Goal: Task Accomplishment & Management: Use online tool/utility

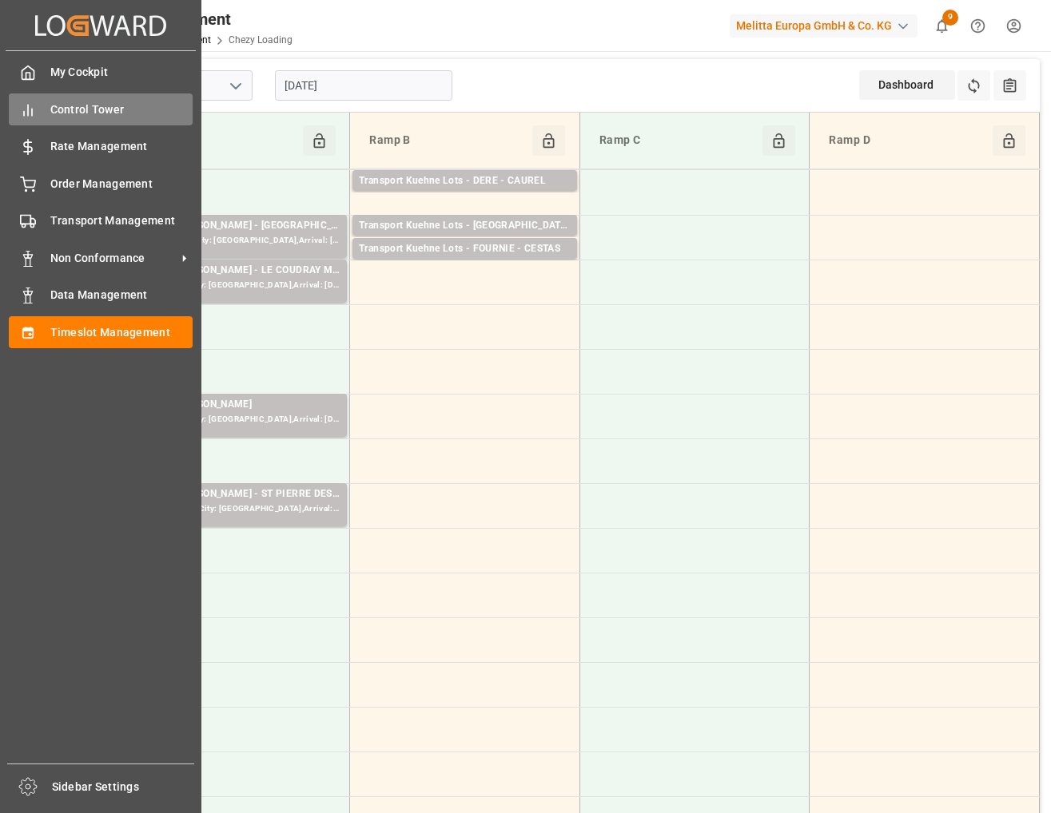
click at [58, 102] on span "Control Tower" at bounding box center [121, 109] width 143 height 17
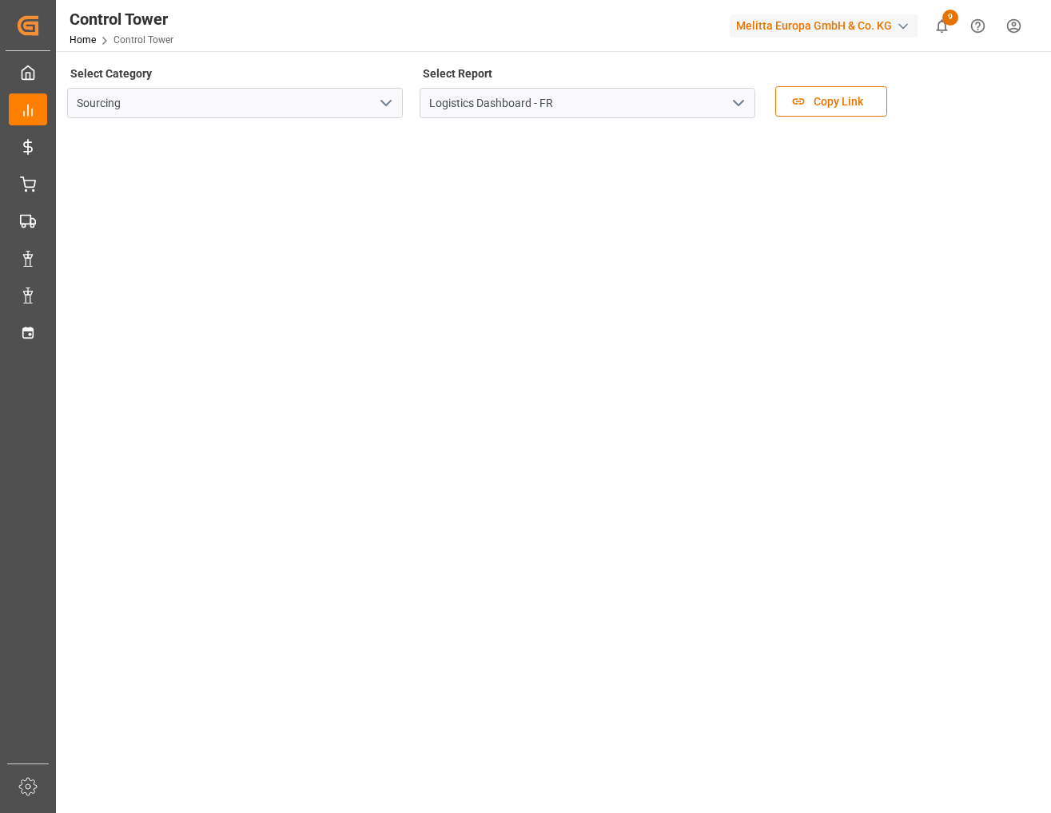
click at [737, 104] on polyline "open menu" at bounding box center [738, 103] width 10 height 5
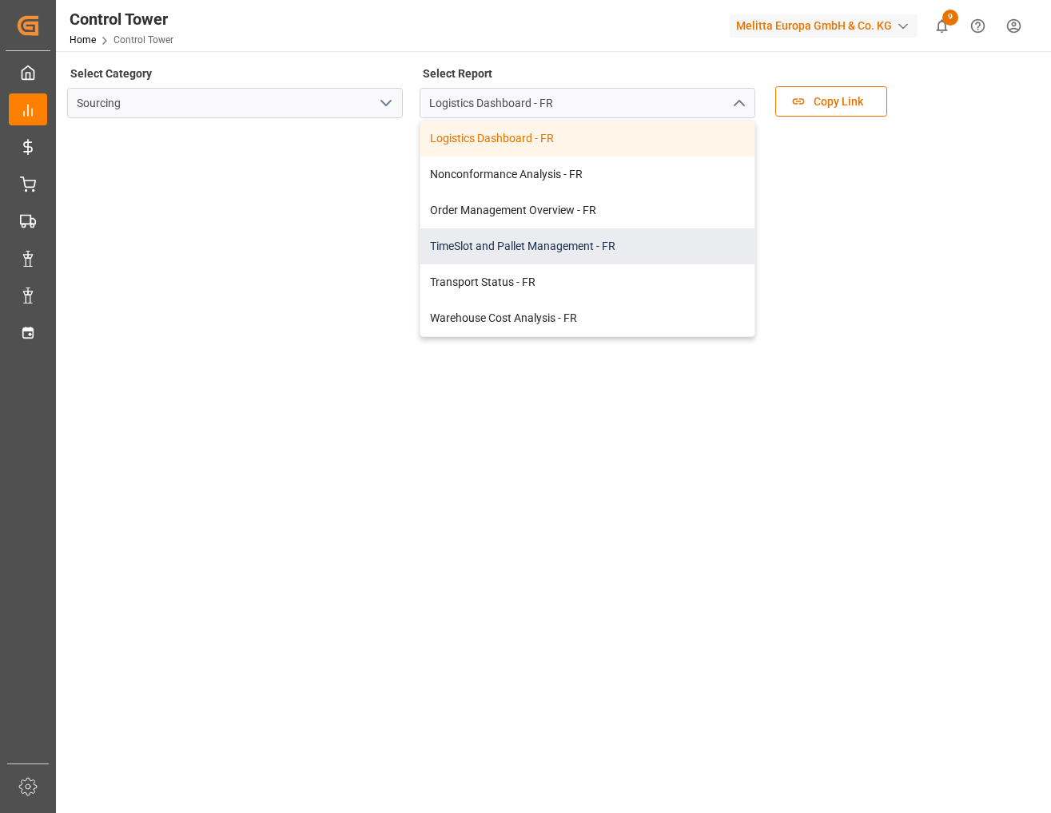
click at [655, 240] on div "TimeSlot and Pallet Management - FR" at bounding box center [587, 246] width 334 height 36
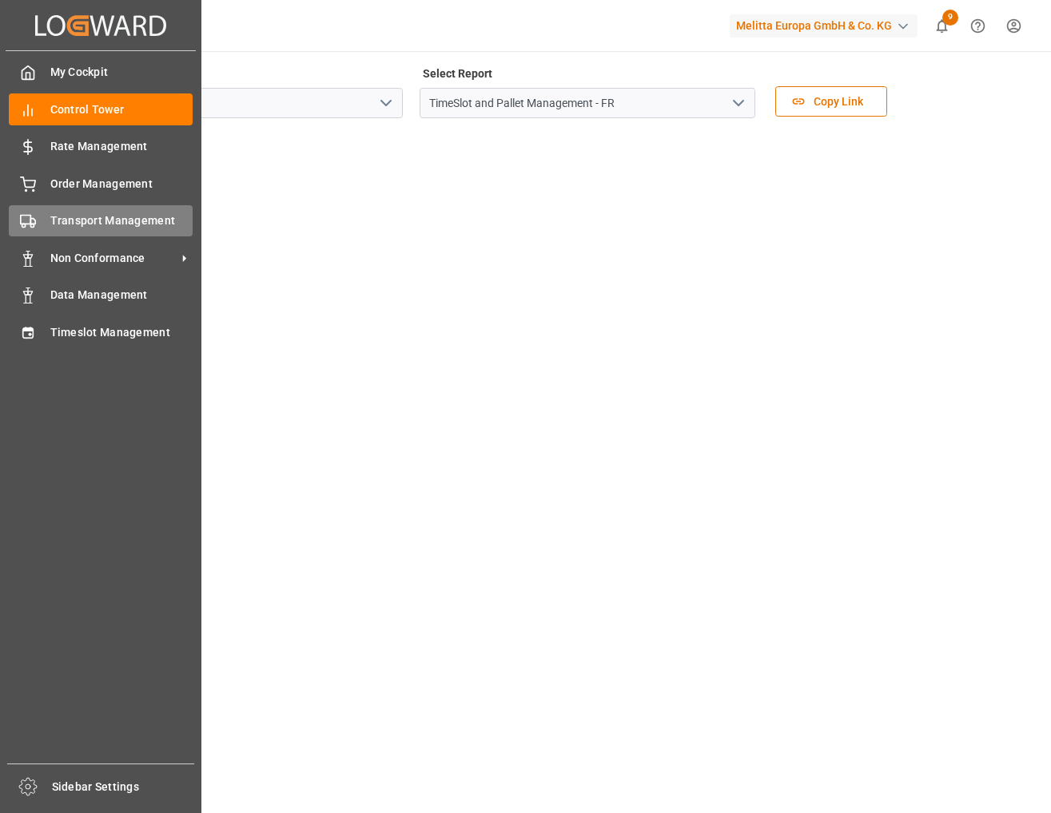
click at [58, 215] on span "Transport Management" at bounding box center [121, 221] width 143 height 17
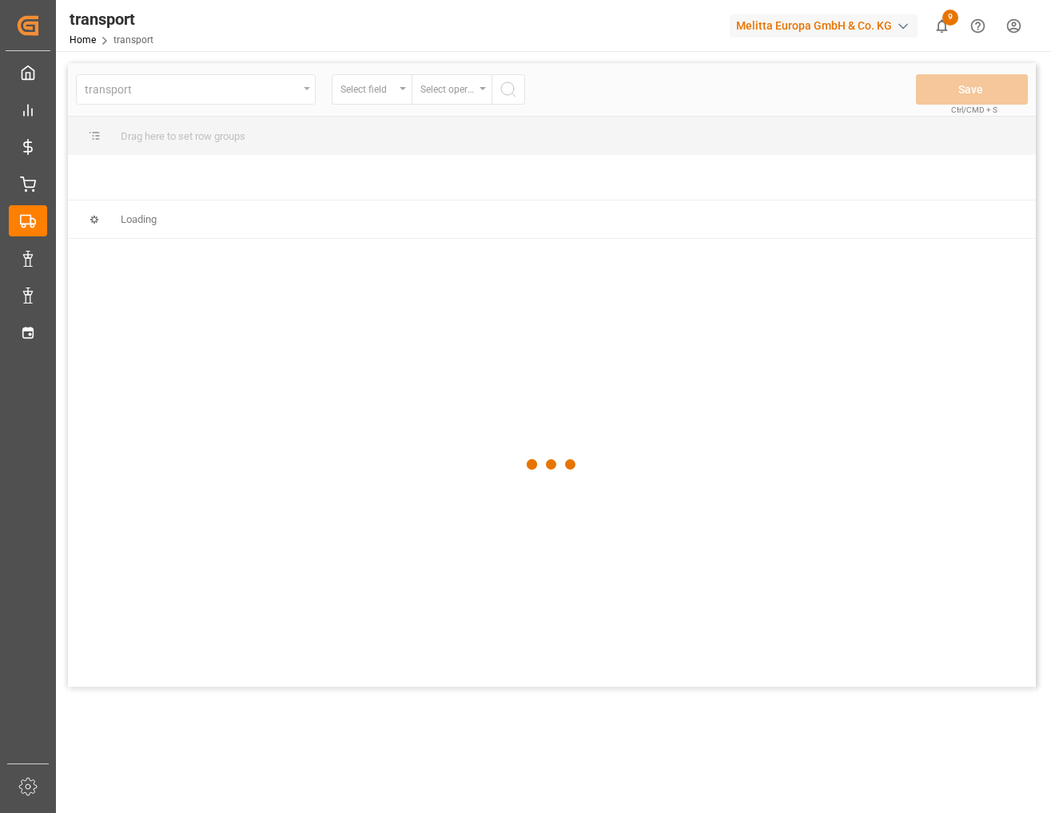
click at [300, 92] on div at bounding box center [552, 465] width 968 height 804
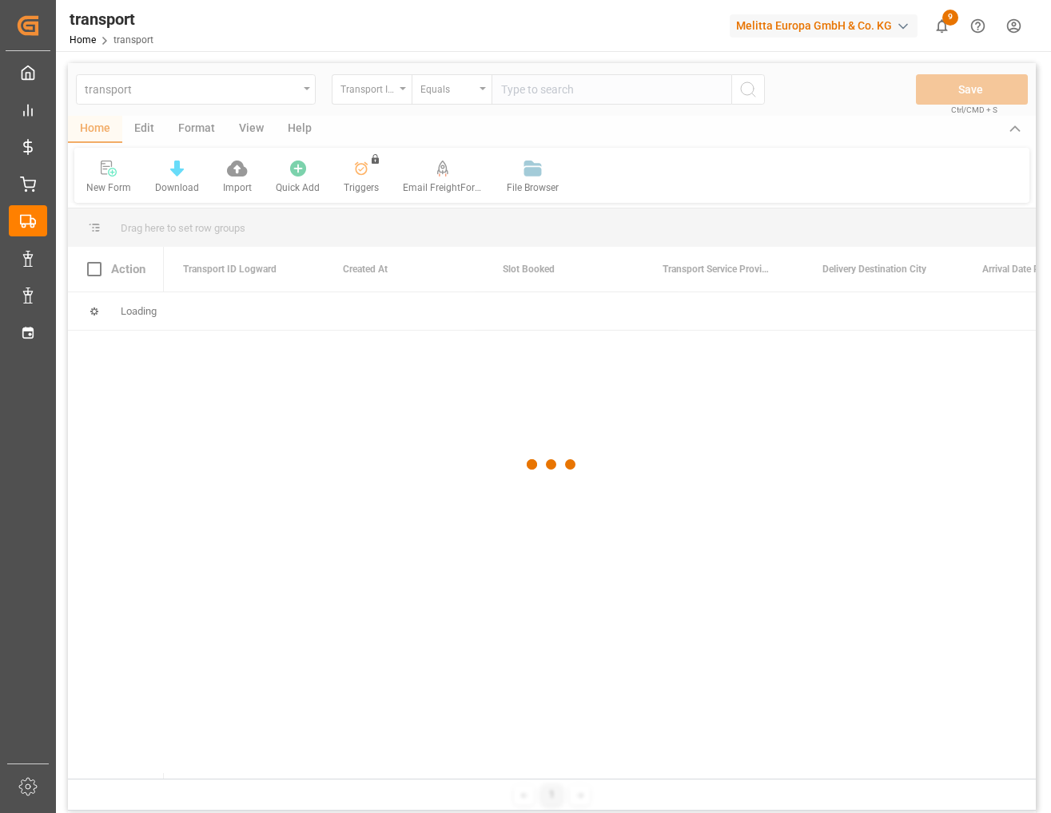
click at [307, 92] on div at bounding box center [552, 465] width 968 height 804
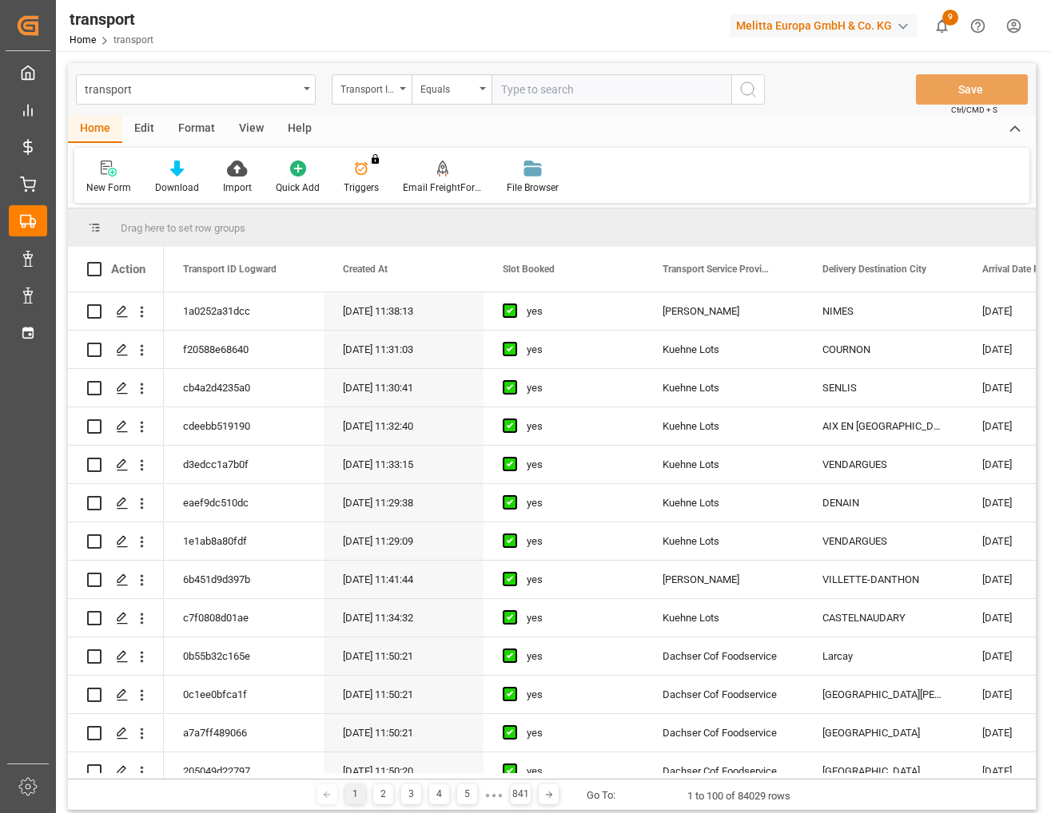
click at [300, 89] on div "transport" at bounding box center [196, 89] width 240 height 30
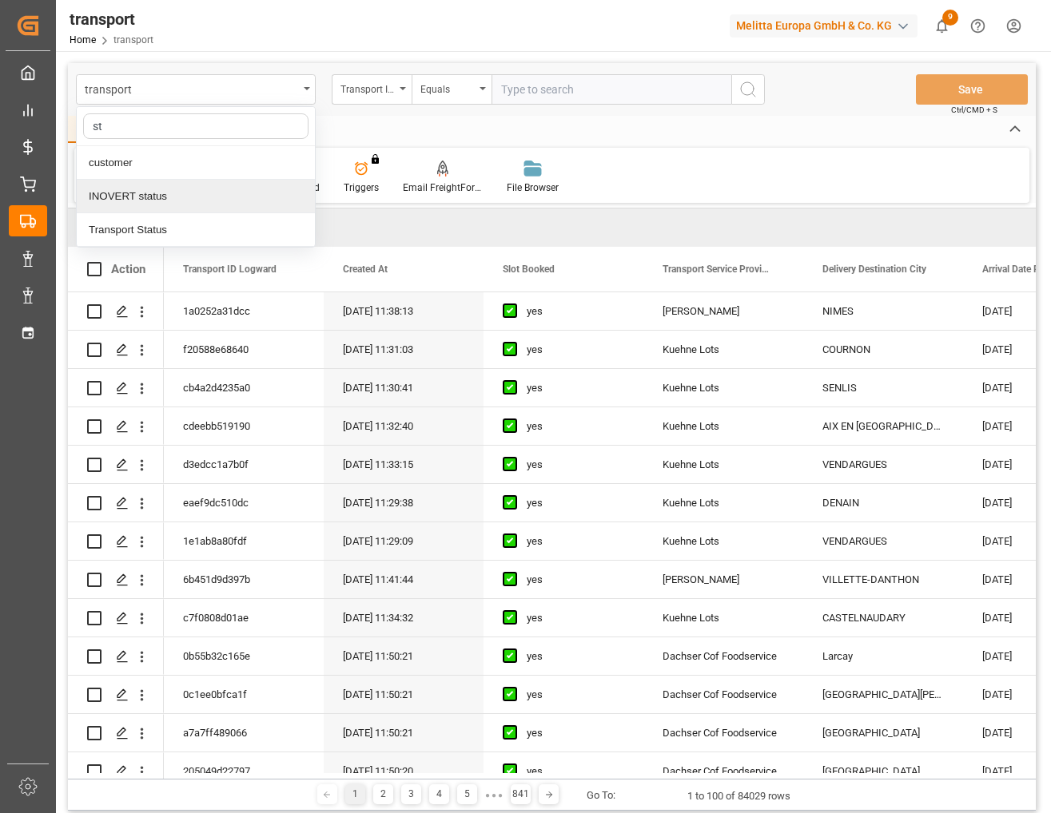
type input "s"
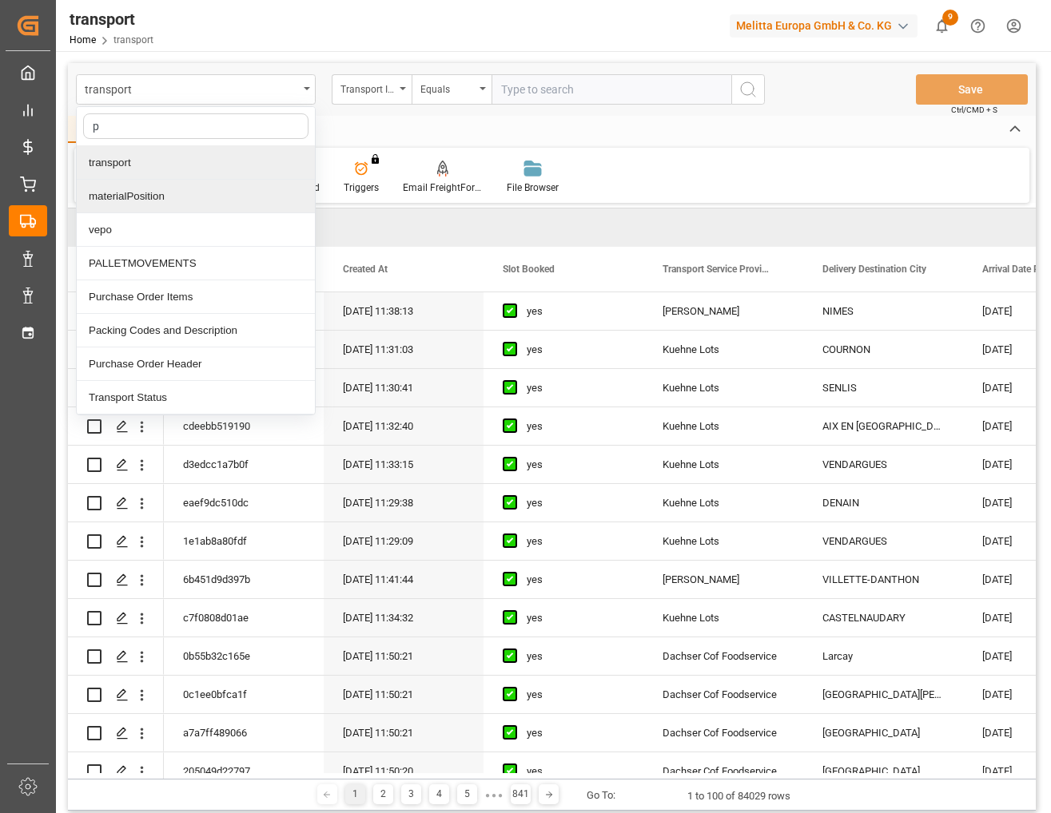
type input "pa"
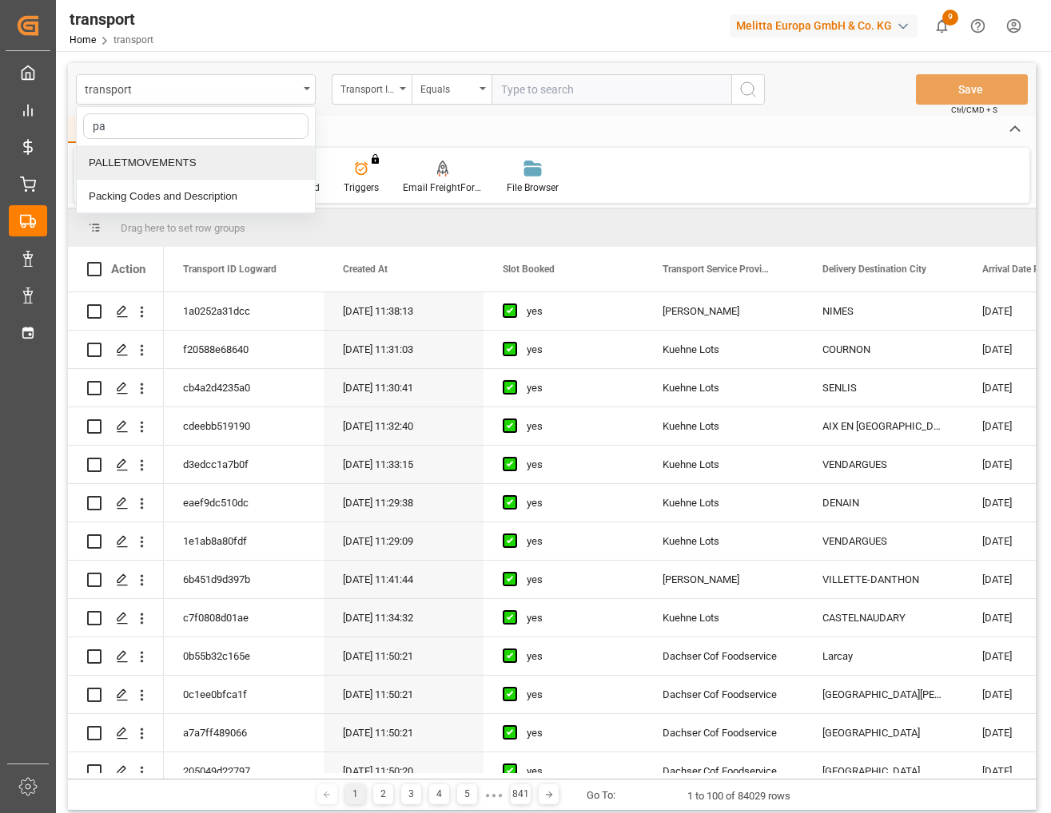
click at [199, 162] on div "PALLETMOVEMENTS" at bounding box center [196, 163] width 238 height 34
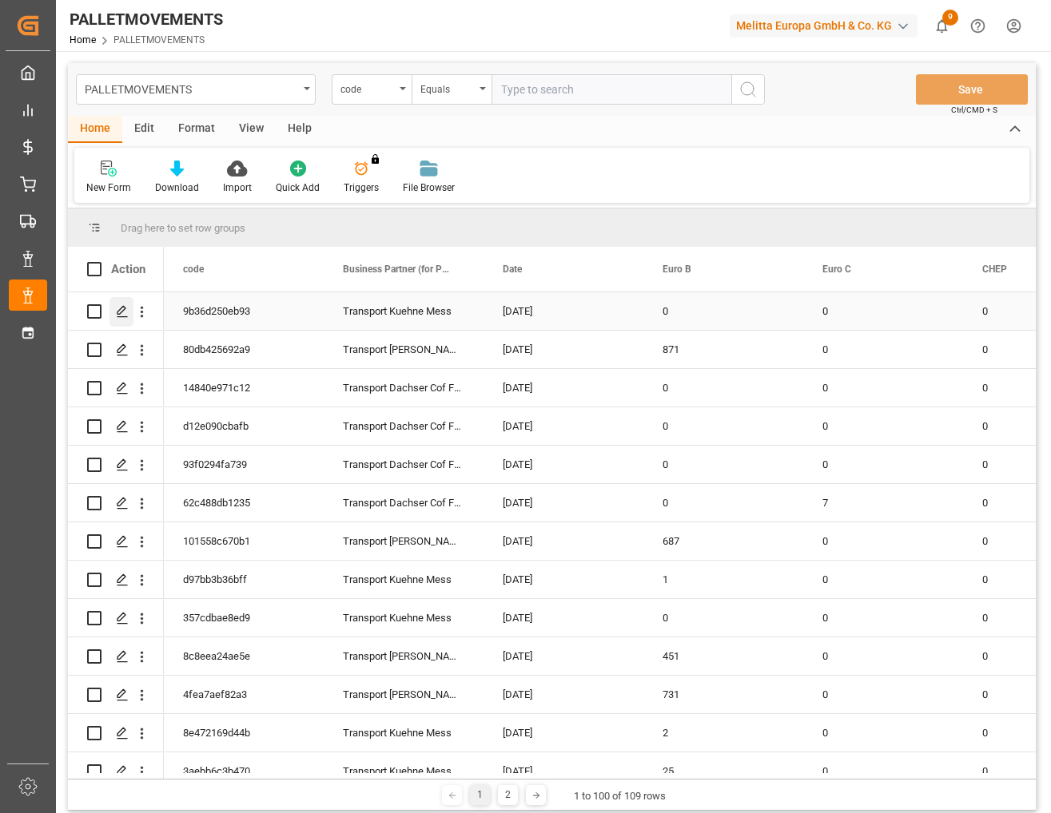
click at [121, 305] on icon "Press SPACE to select this row." at bounding box center [122, 311] width 13 height 13
